Goal: Use online tool/utility: Use online tool/utility

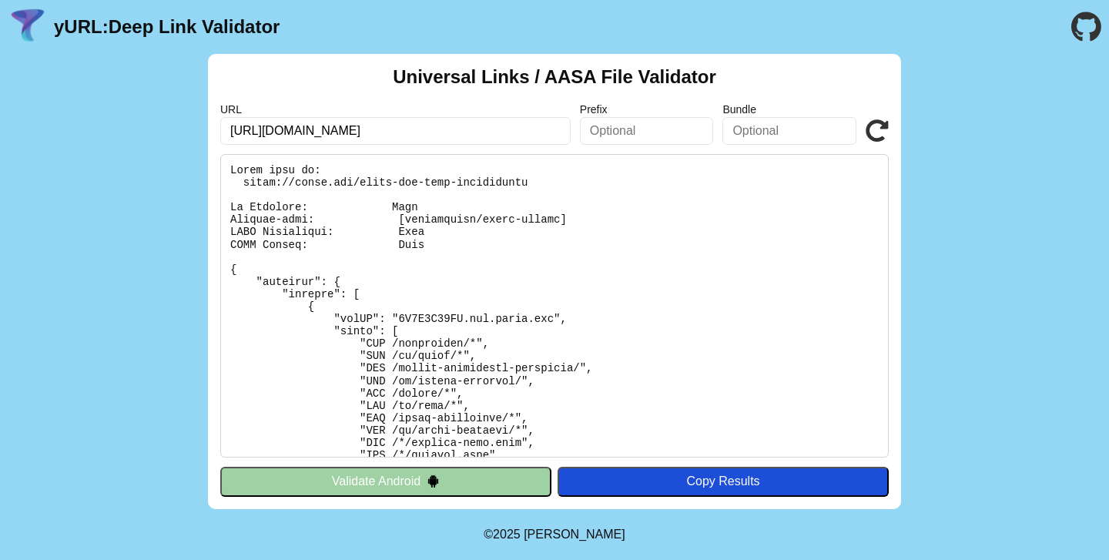
click at [454, 131] on input "https://getir.com/apple-app-site-association" at bounding box center [395, 131] width 351 height 28
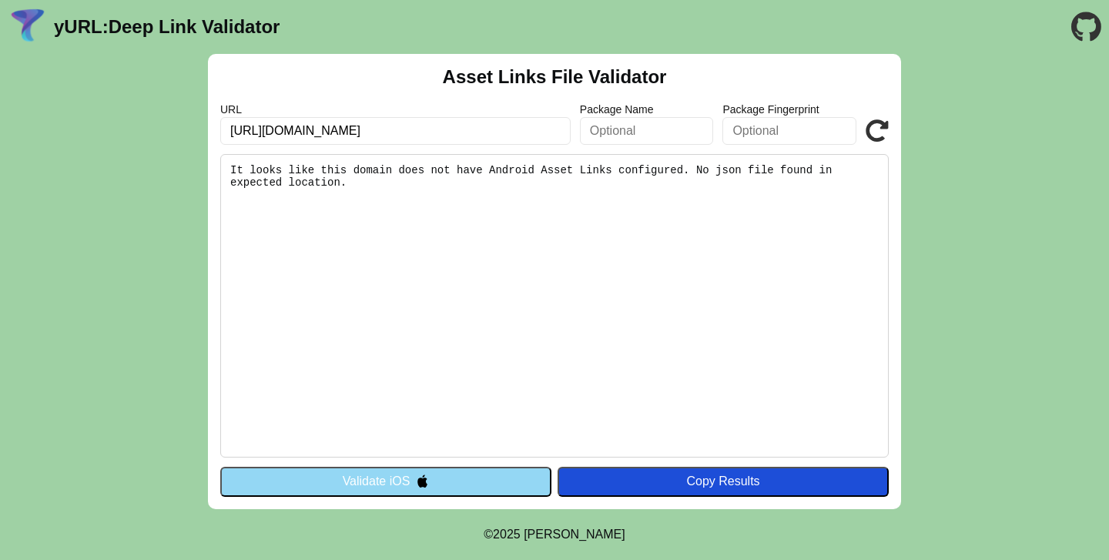
click at [478, 136] on input "[URL][DOMAIN_NAME]" at bounding box center [395, 131] width 351 height 28
click at [878, 134] on icon at bounding box center [877, 130] width 23 height 23
